Goal: Transaction & Acquisition: Subscribe to service/newsletter

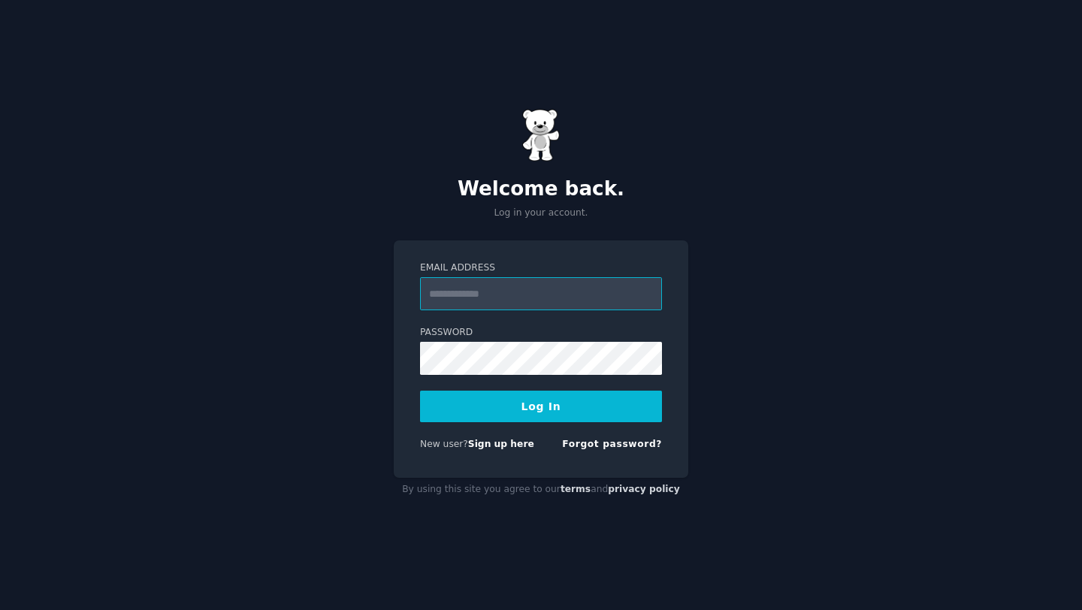
click at [469, 296] on input "Email Address" at bounding box center [541, 293] width 242 height 33
type input "**********"
click at [544, 418] on button "Log In" at bounding box center [541, 407] width 242 height 32
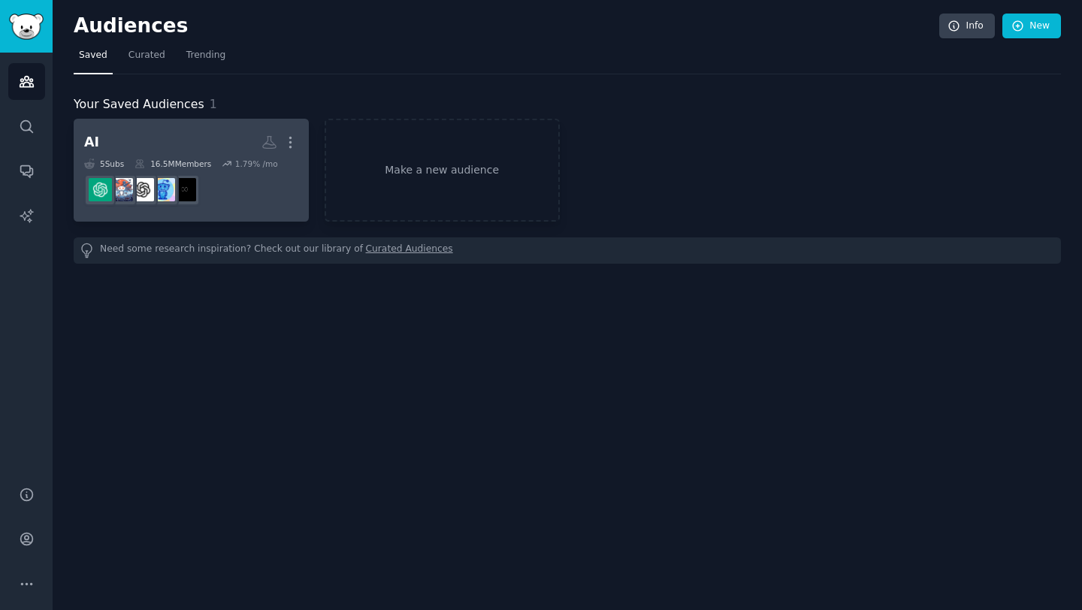
click at [186, 140] on h2 "AI More" at bounding box center [191, 142] width 214 height 26
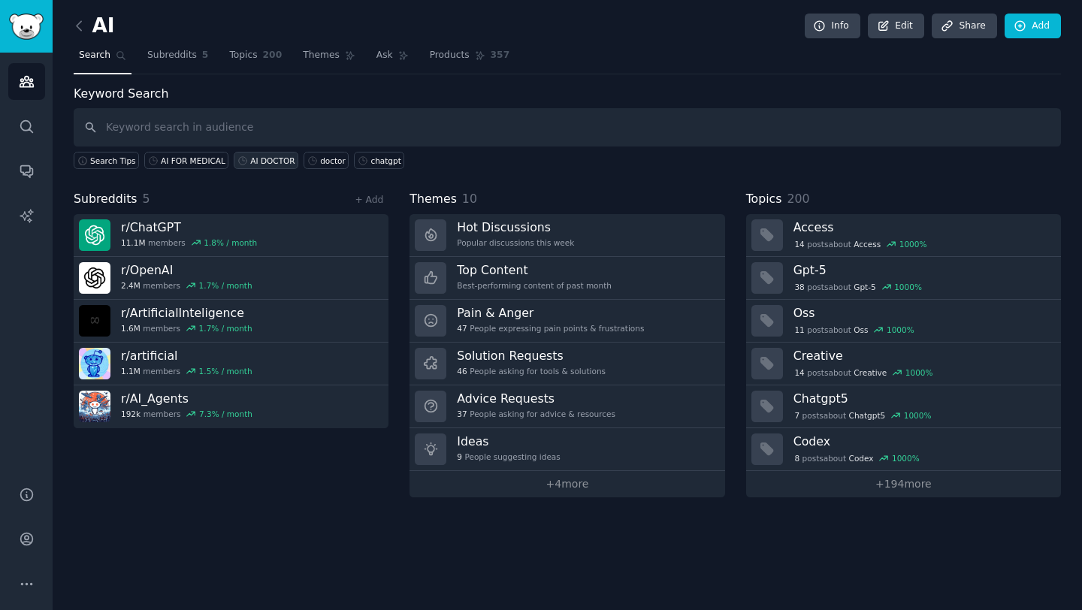
click at [234, 163] on link "AI DOCTOR" at bounding box center [266, 160] width 65 height 17
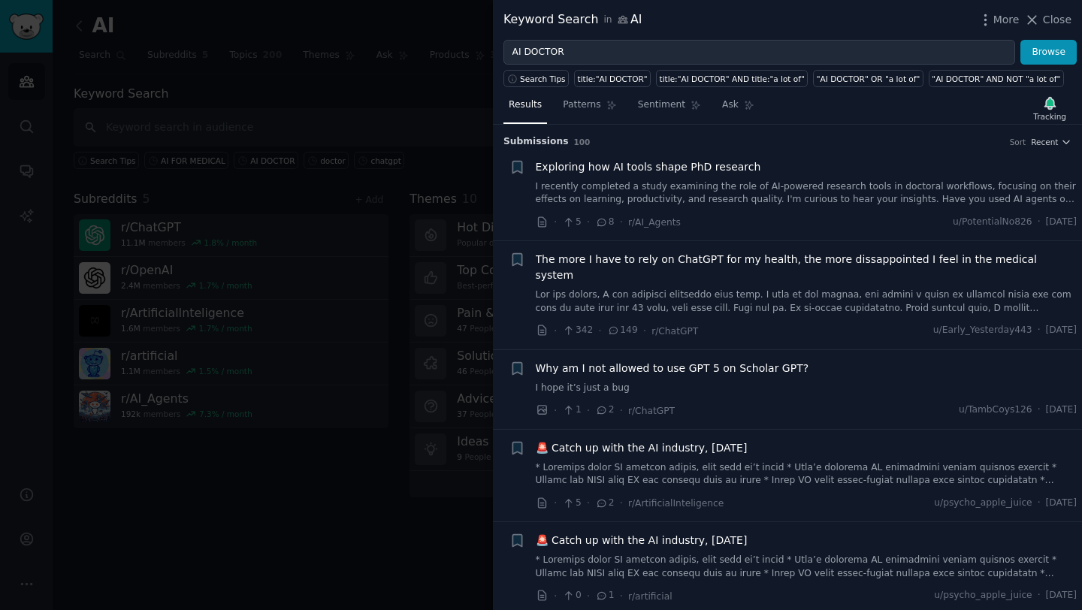
click at [380, 107] on div at bounding box center [541, 305] width 1082 height 610
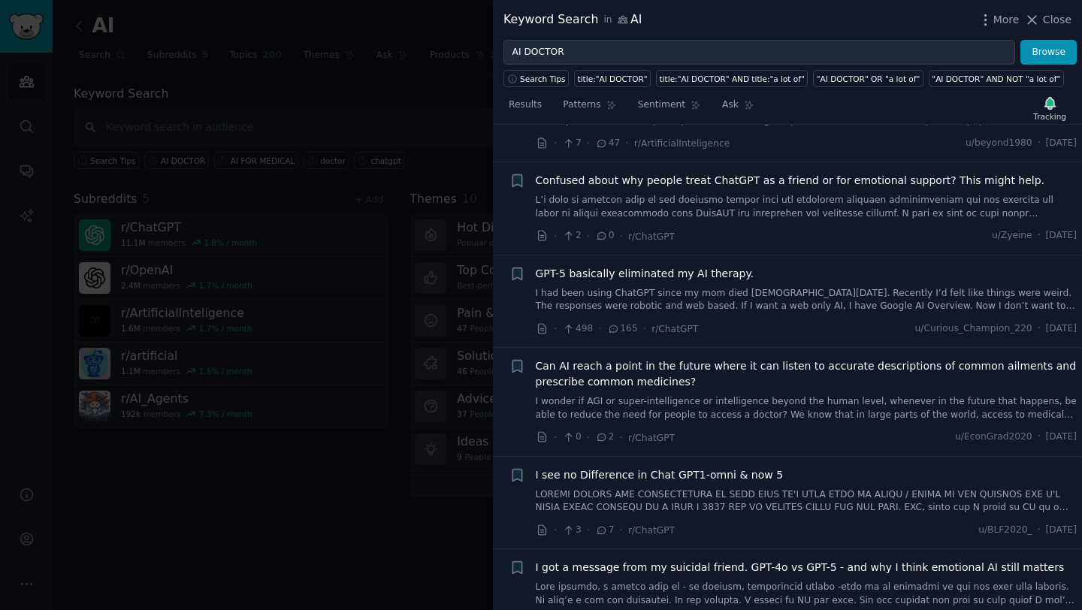
scroll to position [964, 0]
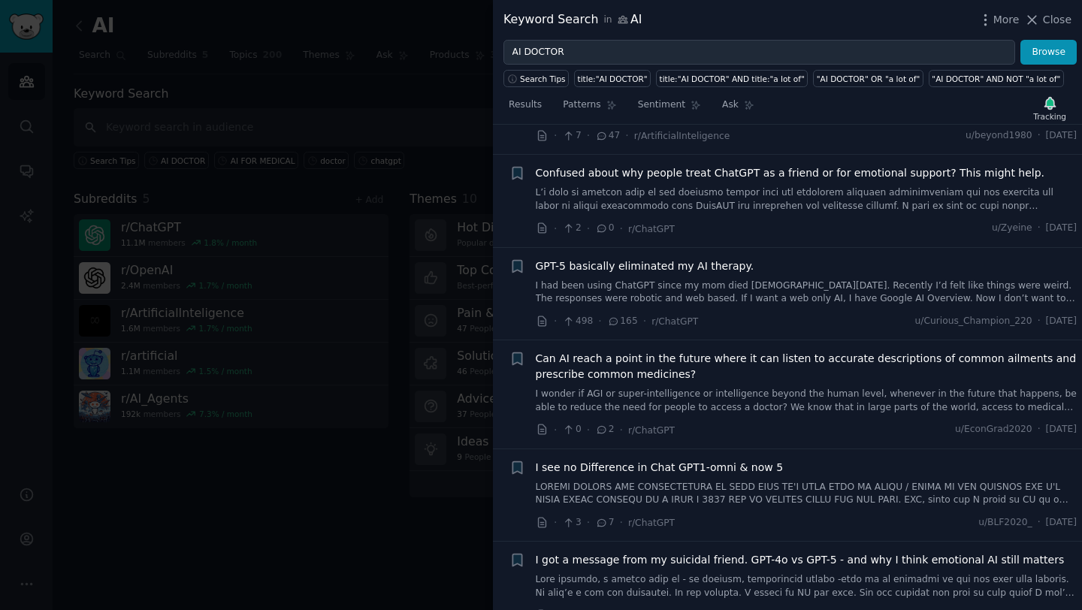
click at [427, 126] on div at bounding box center [541, 305] width 1082 height 610
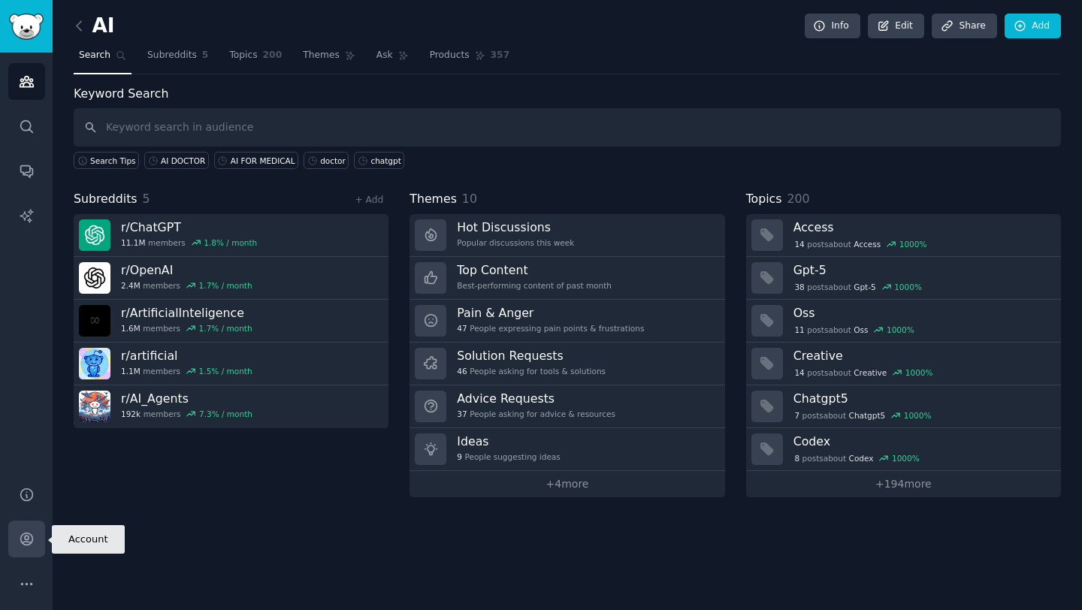
click at [23, 538] on icon "Sidebar" at bounding box center [27, 539] width 16 height 16
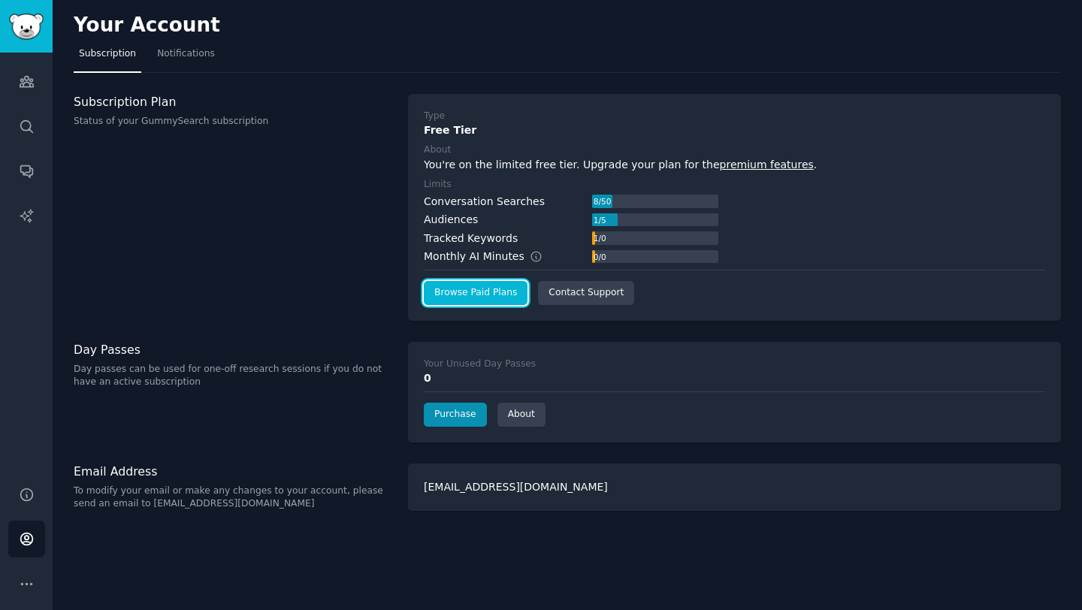
click at [499, 294] on link "Browse Paid Plans" at bounding box center [476, 293] width 104 height 24
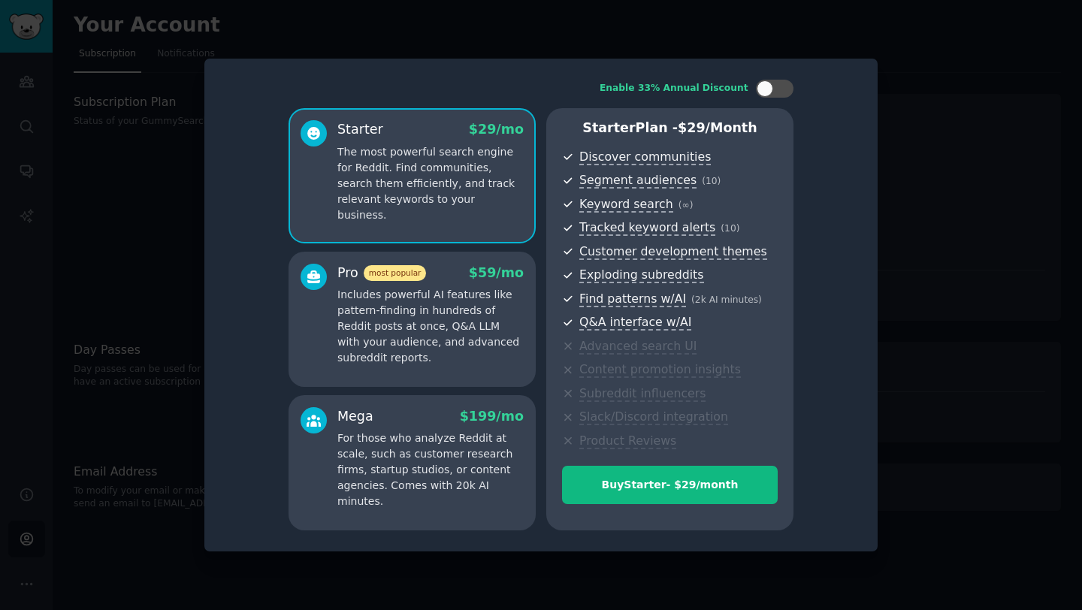
click at [482, 292] on p "Includes powerful AI features like pattern-finding in hundreds of Reddit posts …" at bounding box center [430, 326] width 186 height 79
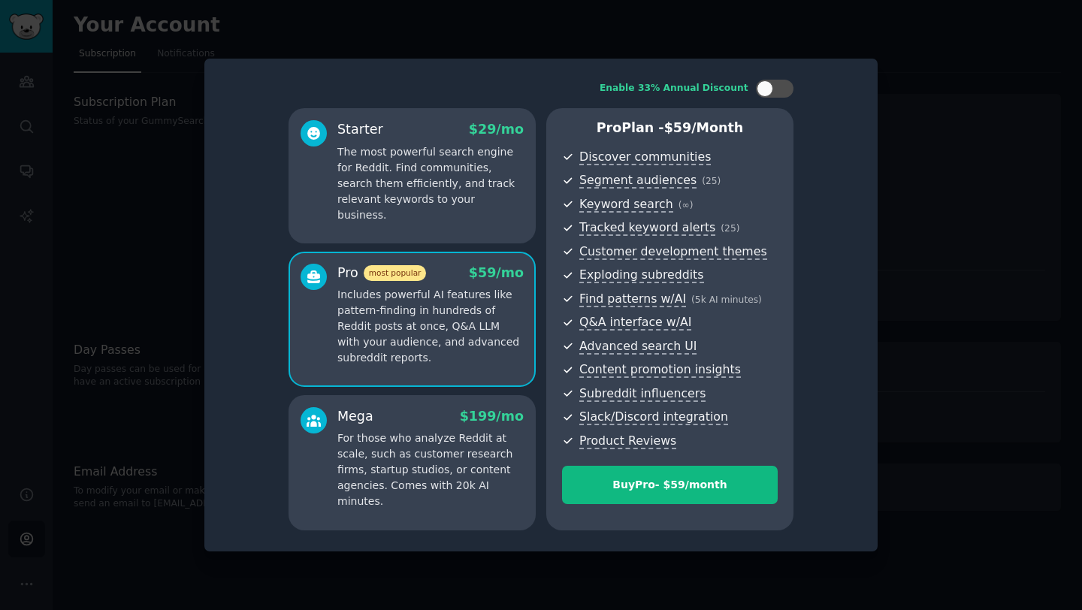
click at [889, 112] on div at bounding box center [541, 305] width 1082 height 610
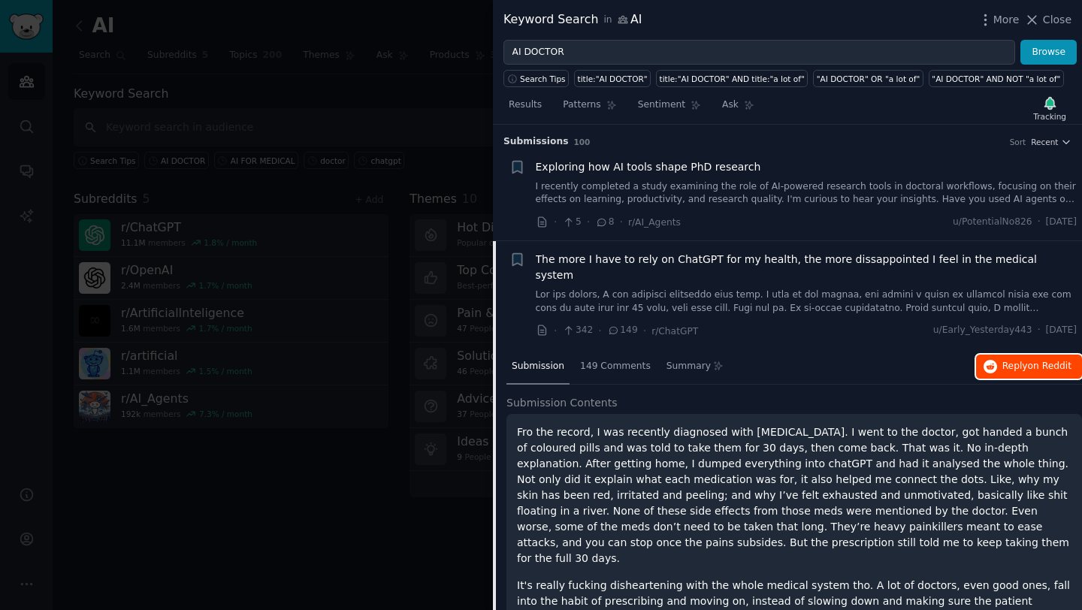
click at [994, 355] on button "Reply on Reddit" at bounding box center [1029, 367] width 106 height 24
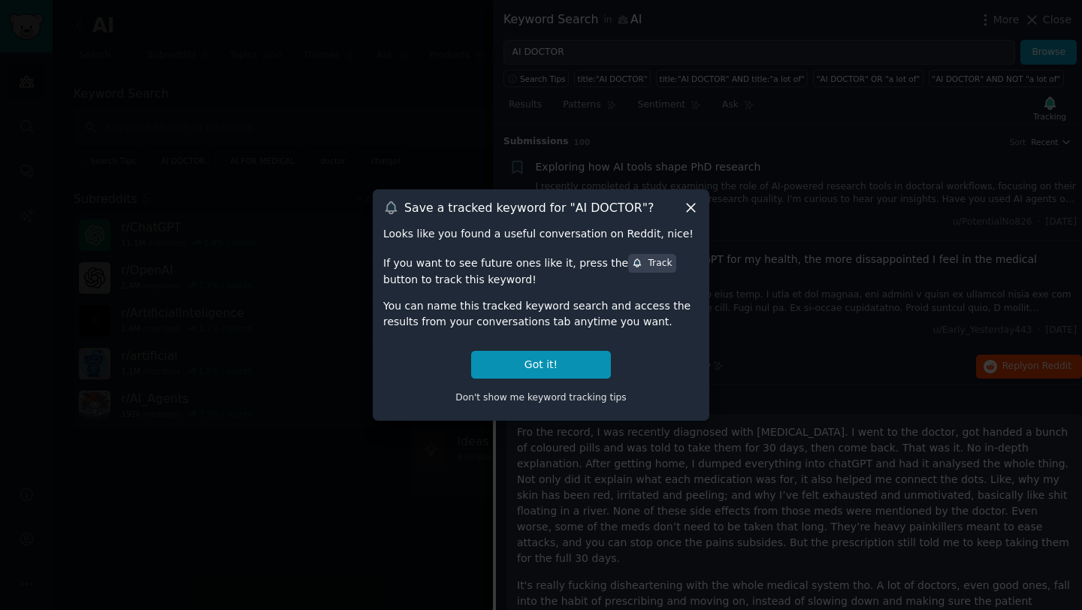
click at [690, 210] on icon at bounding box center [691, 208] width 16 height 16
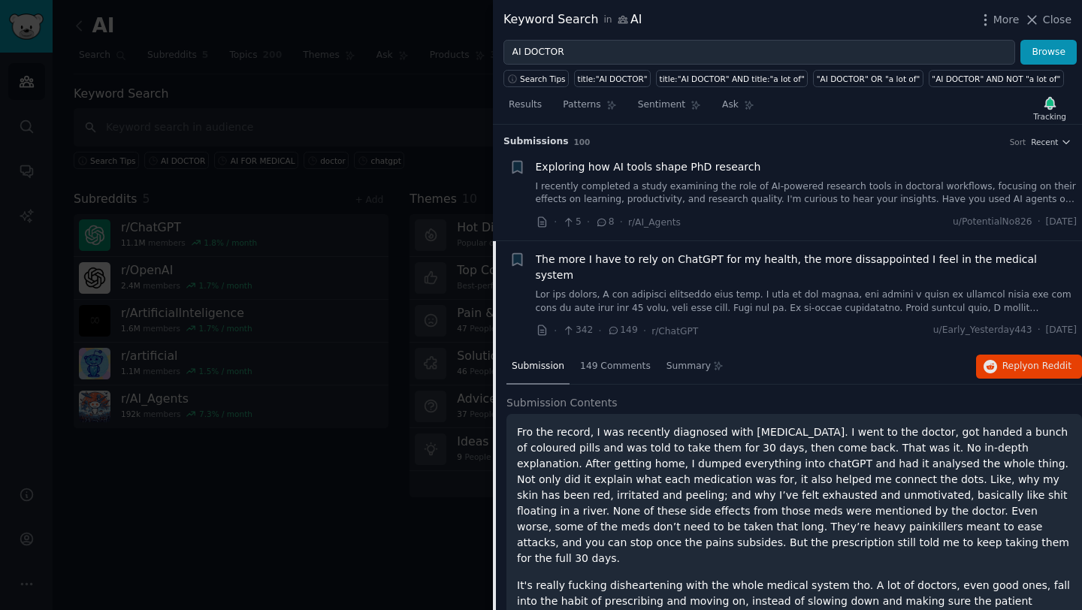
click at [463, 102] on div at bounding box center [541, 305] width 1082 height 610
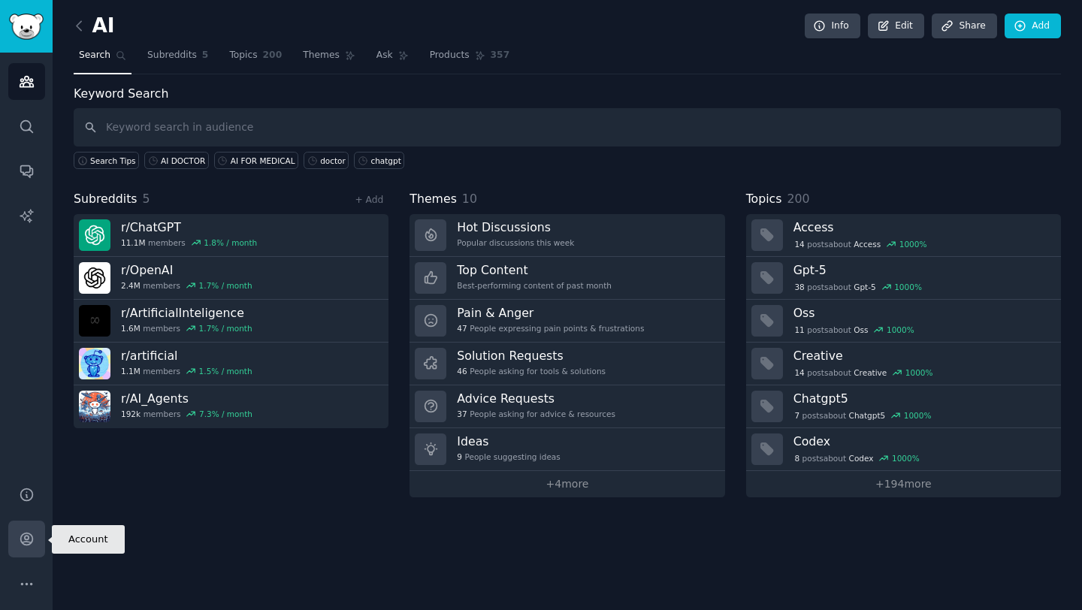
click at [28, 538] on icon "Sidebar" at bounding box center [26, 539] width 12 height 12
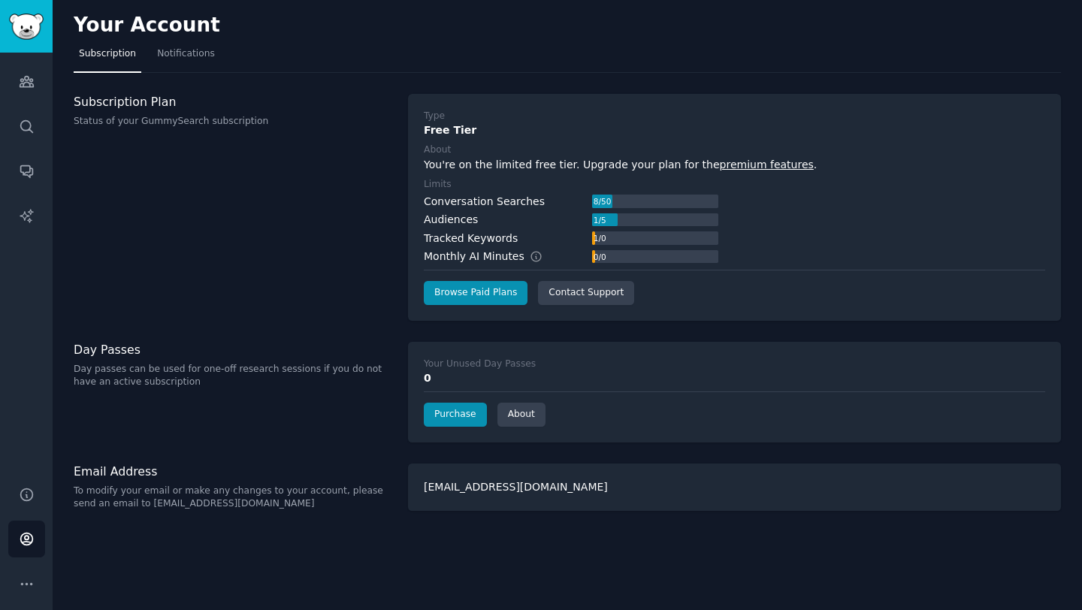
click at [753, 149] on label "About" at bounding box center [734, 150] width 621 height 14
click at [750, 162] on link "premium features" at bounding box center [767, 164] width 94 height 12
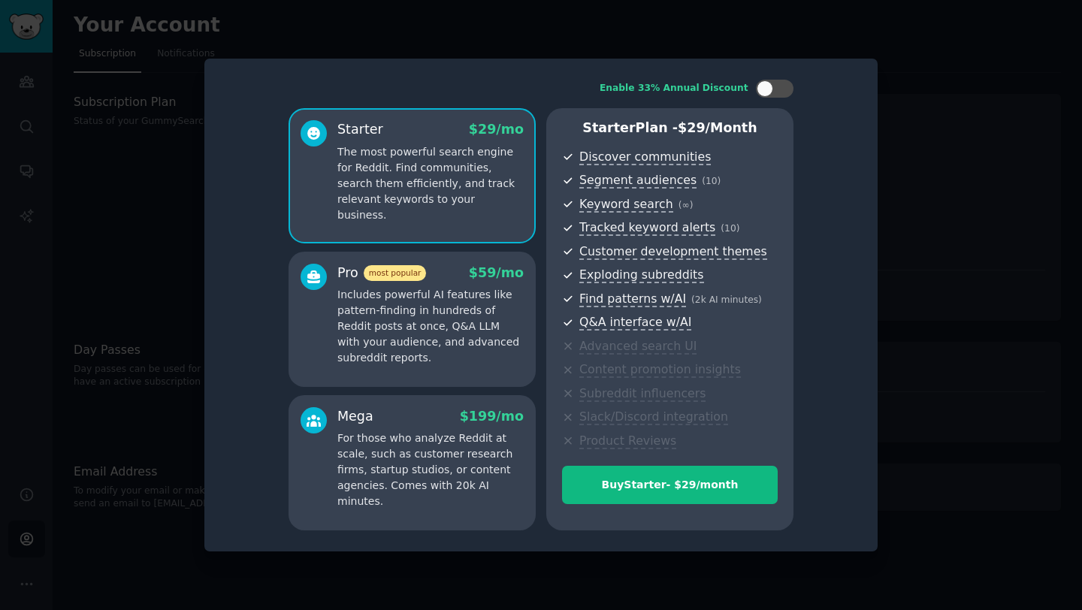
click at [506, 193] on p "The most powerful search engine for Reddit. Find communities, search them effic…" at bounding box center [430, 183] width 186 height 79
click at [762, 85] on div at bounding box center [764, 88] width 17 height 17
click at [762, 85] on icon at bounding box center [766, 89] width 8 height 8
checkbox input "false"
click at [149, 176] on div at bounding box center [541, 305] width 1082 height 610
